Goal: Task Accomplishment & Management: Manage account settings

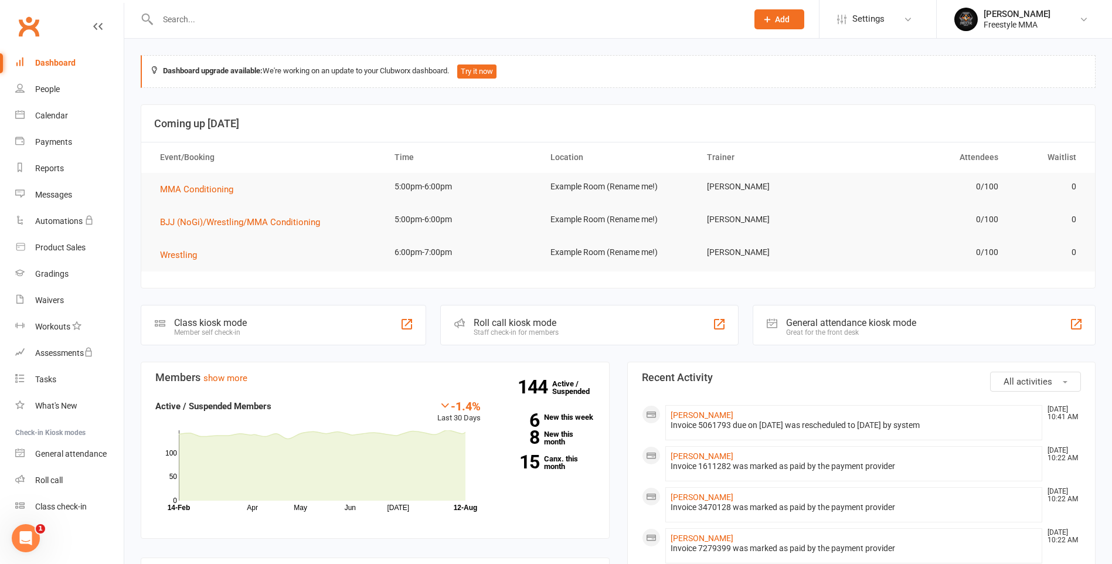
click at [290, 26] on input "text" at bounding box center [446, 19] width 585 height 16
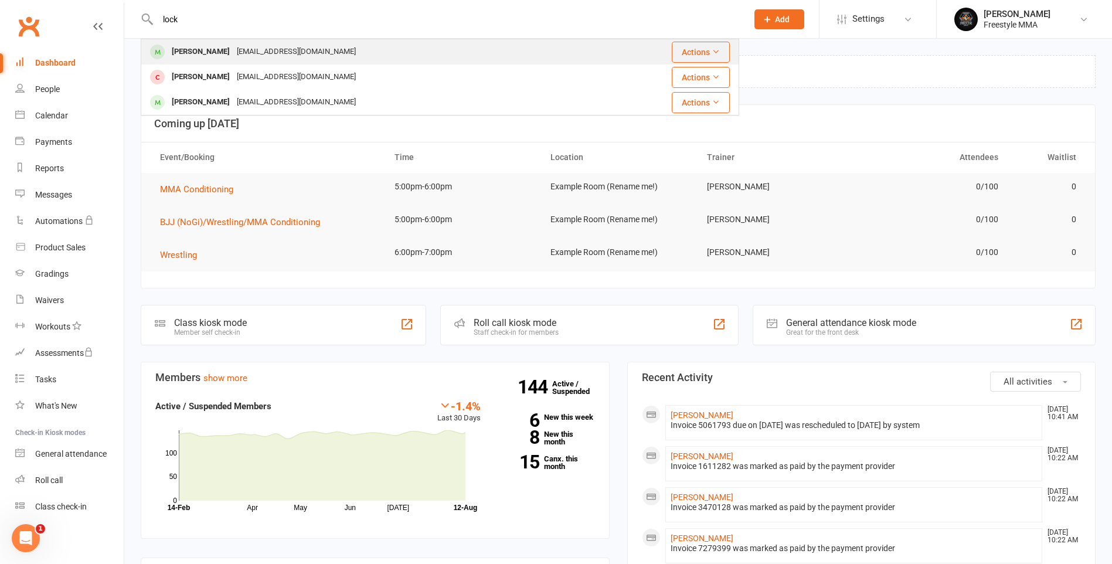
type input "lock"
click at [260, 48] on div "[EMAIL_ADDRESS][DOMAIN_NAME]" at bounding box center [296, 51] width 126 height 17
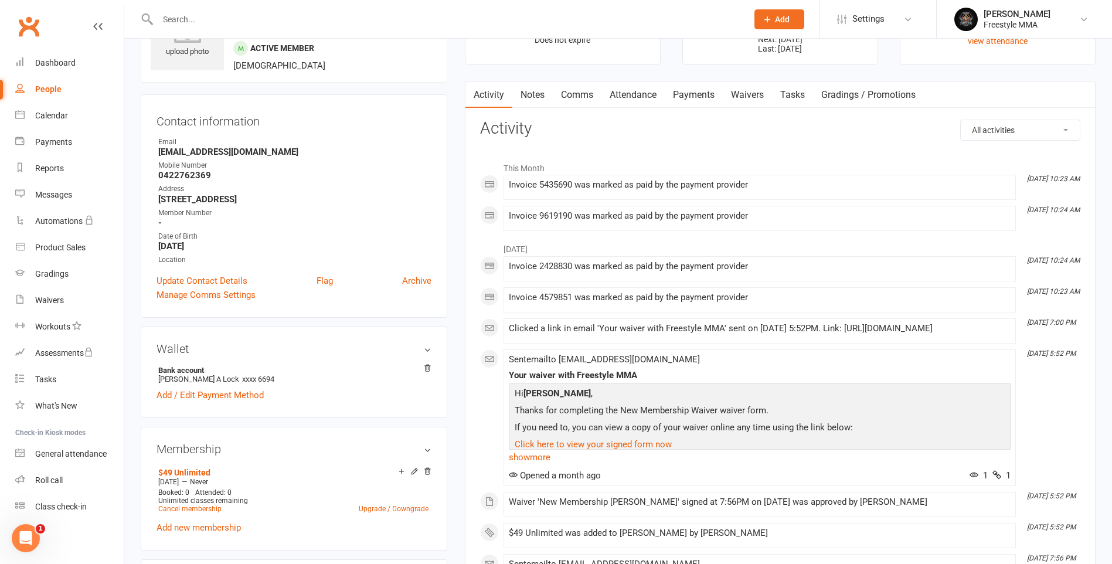
scroll to position [176, 0]
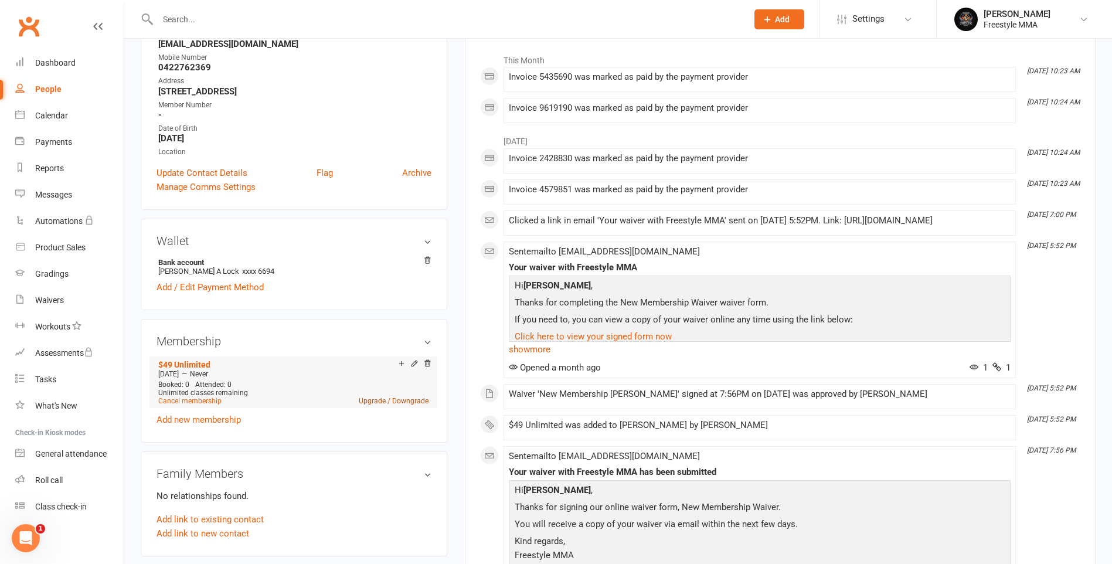
click at [385, 398] on link "Upgrade / Downgrade" at bounding box center [394, 401] width 70 height 8
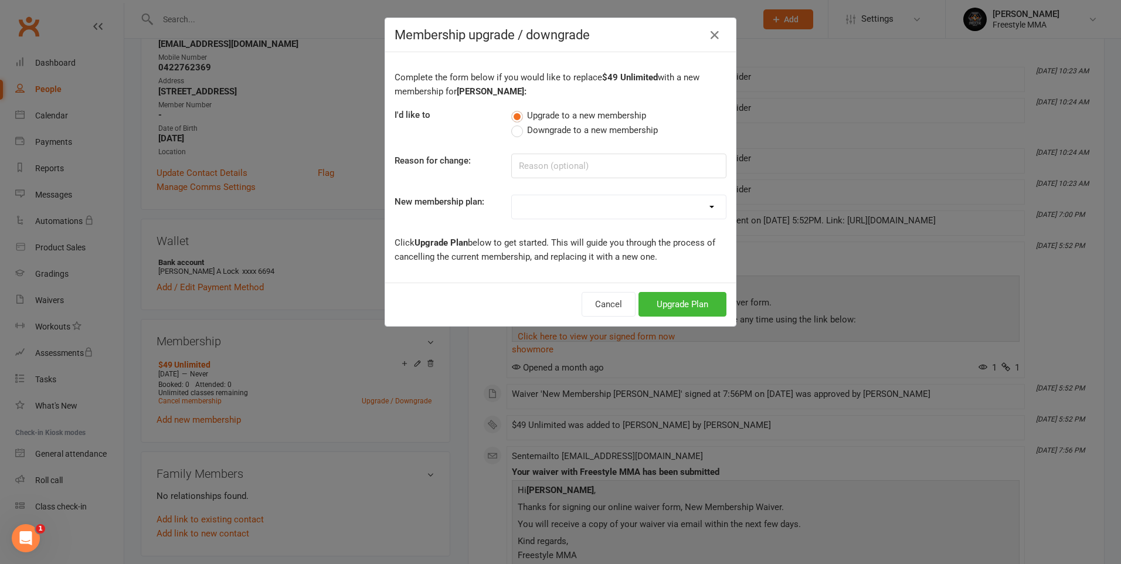
click at [547, 132] on span "Downgrade to a new membership" at bounding box center [592, 129] width 131 height 12
click at [519, 123] on input "Downgrade to a new membership" at bounding box center [515, 123] width 8 height 0
click at [649, 307] on button "Downgrade Plan" at bounding box center [677, 304] width 100 height 25
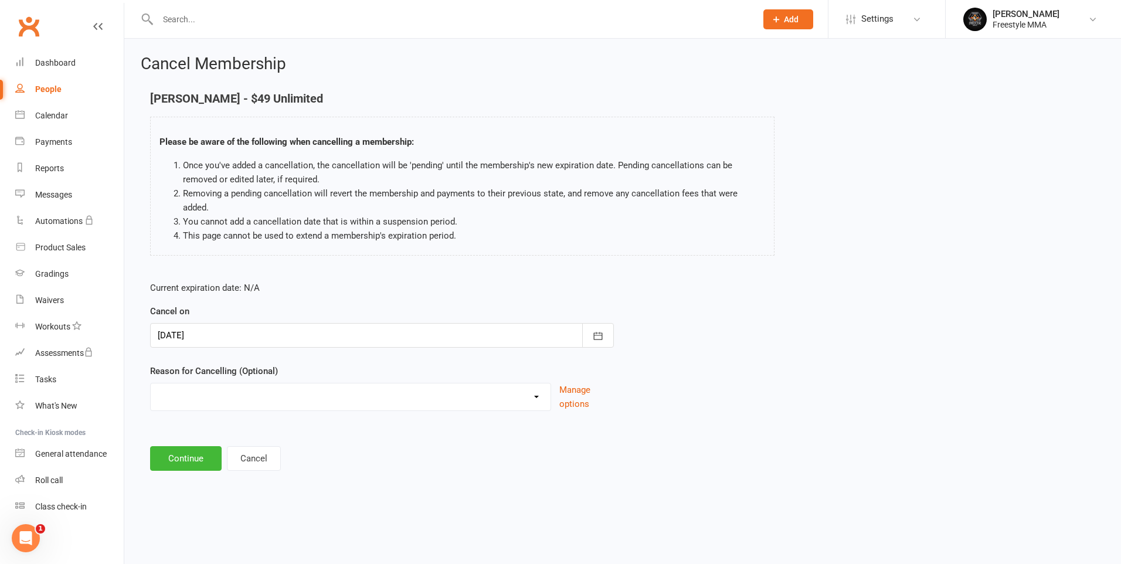
click at [251, 392] on select "Holiday Injury Other reason" at bounding box center [351, 395] width 400 height 23
select select "2"
click at [151, 384] on select "Holiday Injury Other reason" at bounding box center [351, 395] width 400 height 23
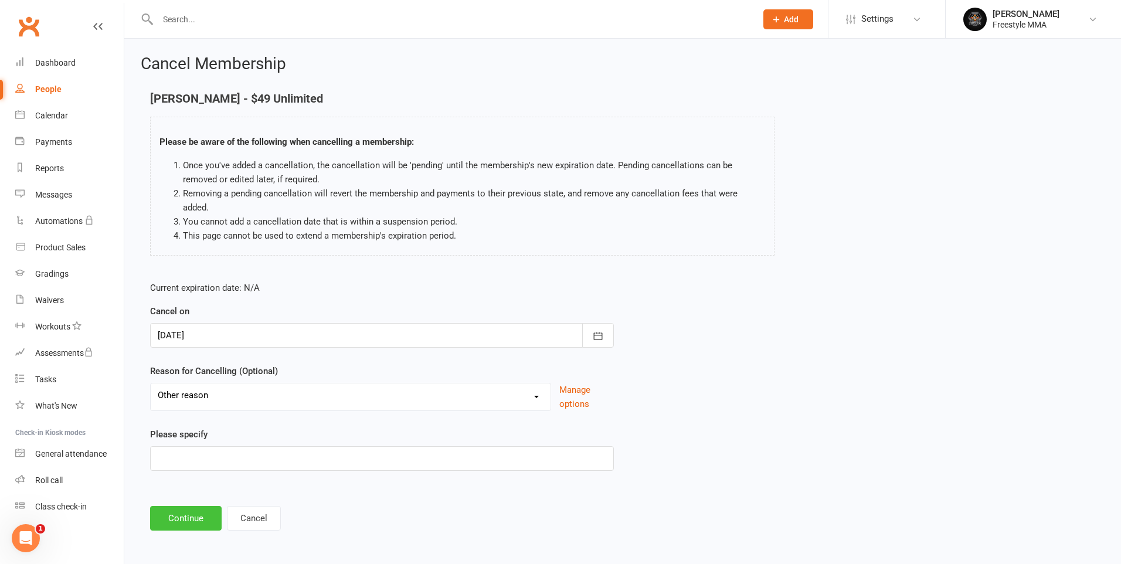
click at [184, 506] on button "Continue" at bounding box center [186, 518] width 72 height 25
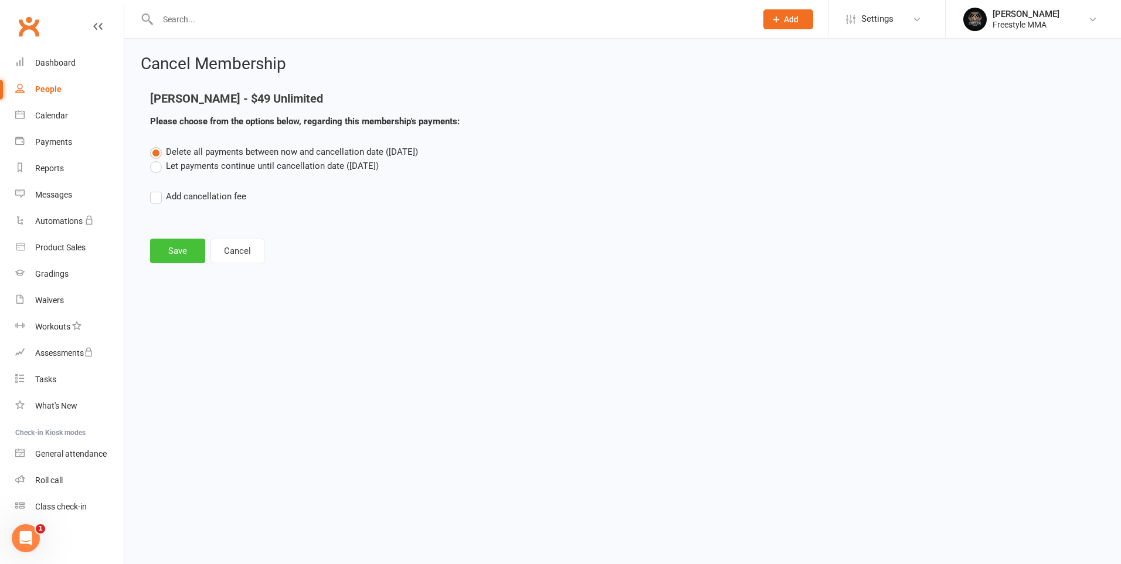
click at [187, 250] on button "Save" at bounding box center [177, 251] width 55 height 25
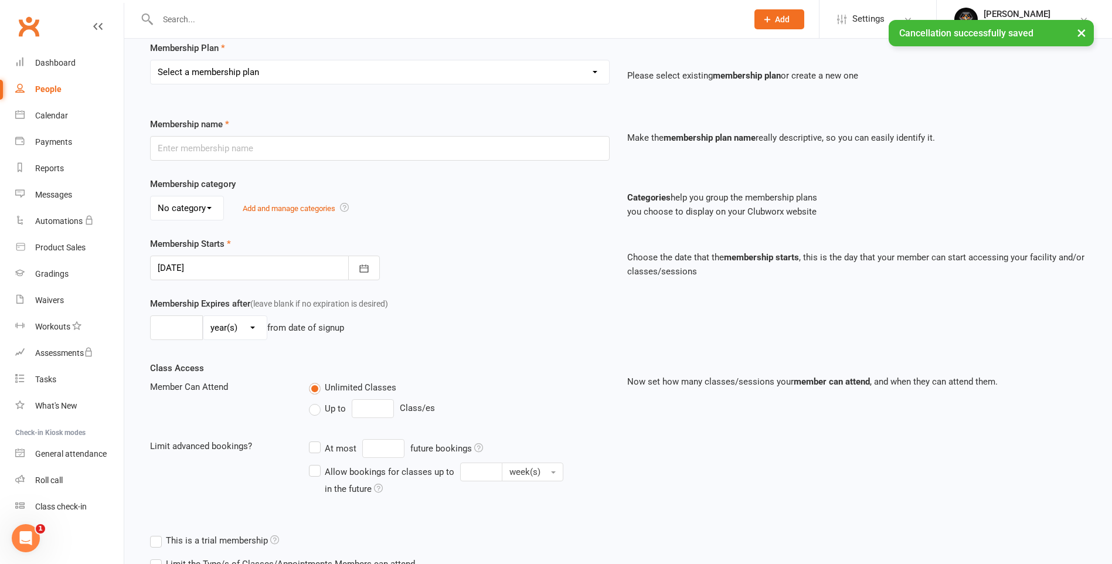
scroll to position [204, 0]
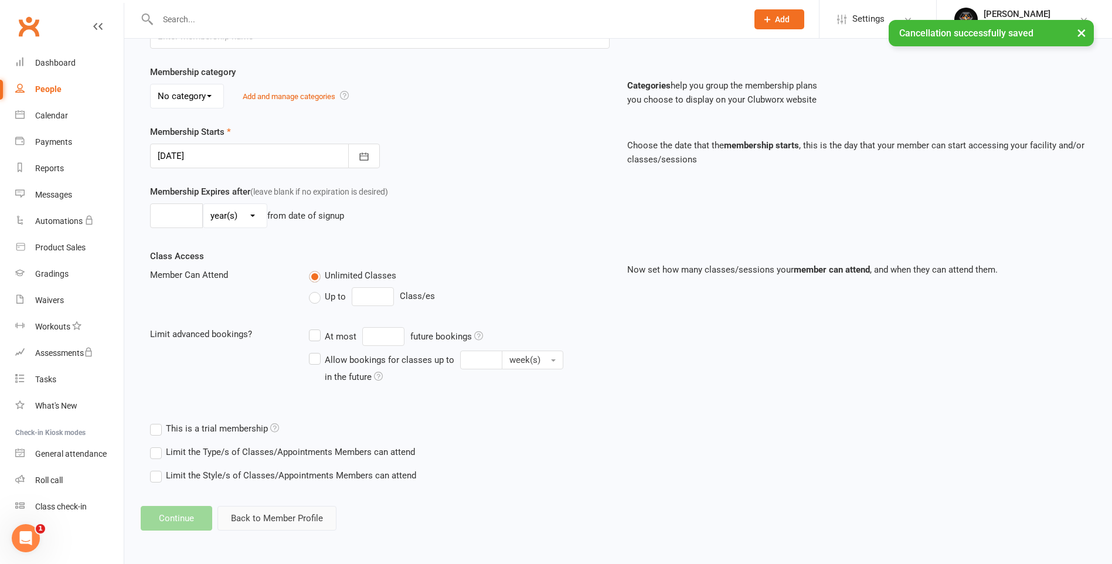
click at [269, 513] on button "Back to Member Profile" at bounding box center [277, 518] width 119 height 25
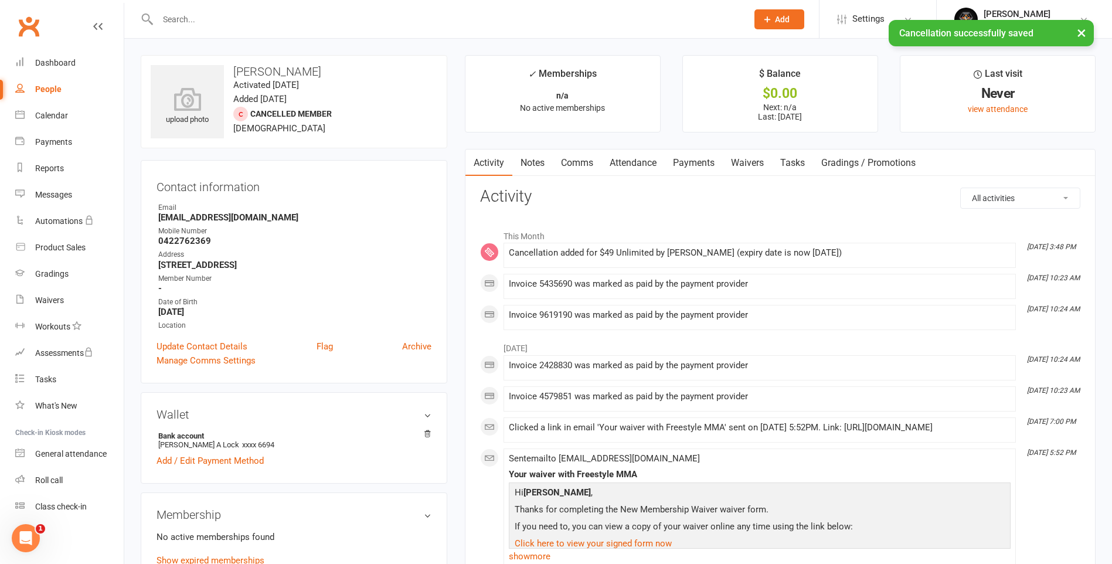
click at [695, 160] on link "Payments" at bounding box center [694, 163] width 58 height 27
